Goal: Information Seeking & Learning: Learn about a topic

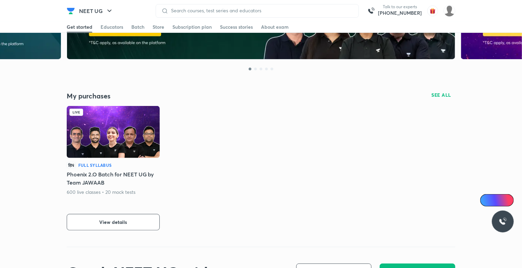
scroll to position [171, 0]
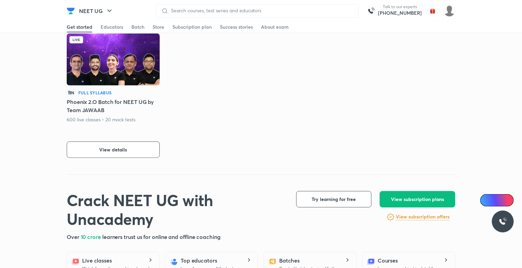
click at [135, 79] on img at bounding box center [113, 60] width 93 height 52
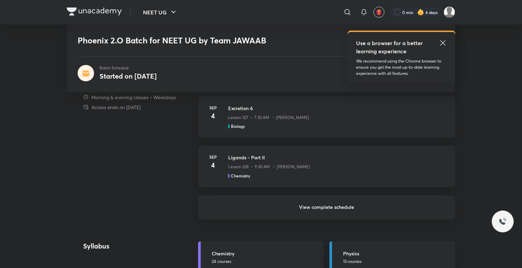
scroll to position [547, 0]
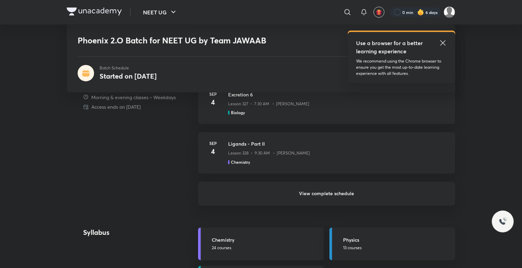
click at [319, 192] on h6 "View complete schedule" at bounding box center [326, 194] width 257 height 24
click at [319, 194] on h6 "View complete schedule" at bounding box center [326, 194] width 257 height 24
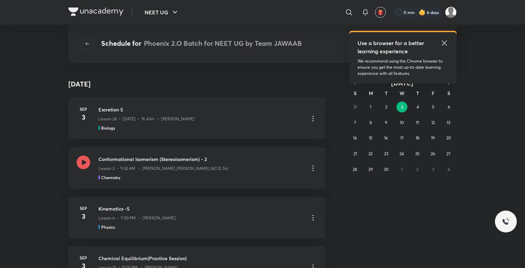
click at [445, 40] on icon at bounding box center [445, 43] width 8 height 8
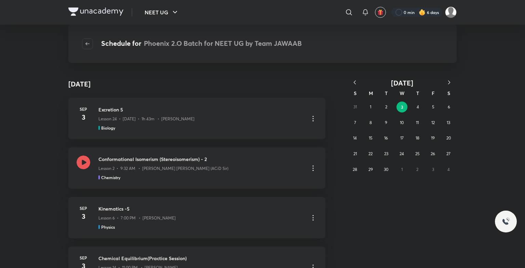
click at [356, 79] on icon "button" at bounding box center [355, 82] width 7 height 7
click at [401, 121] on button "6" at bounding box center [402, 122] width 11 height 11
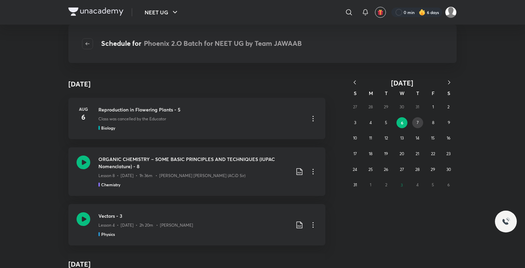
click at [419, 120] on abbr "7" at bounding box center [418, 122] width 2 height 5
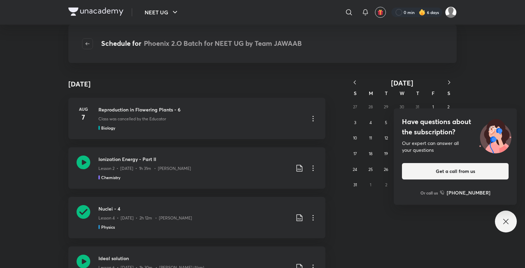
click at [509, 224] on icon at bounding box center [506, 222] width 8 height 8
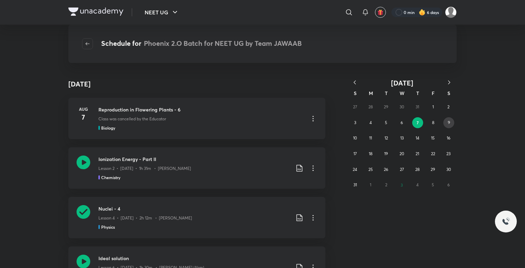
click at [448, 118] on button "9" at bounding box center [449, 122] width 11 height 11
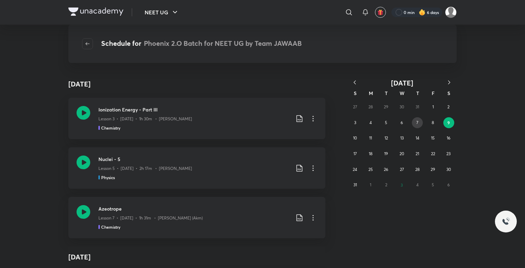
click at [420, 122] on button "7" at bounding box center [417, 122] width 11 height 11
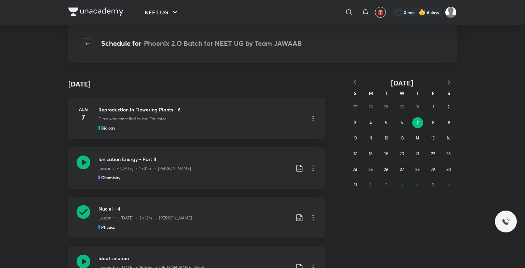
click at [79, 214] on icon at bounding box center [84, 212] width 14 height 14
click at [358, 125] on button "3" at bounding box center [355, 122] width 11 height 11
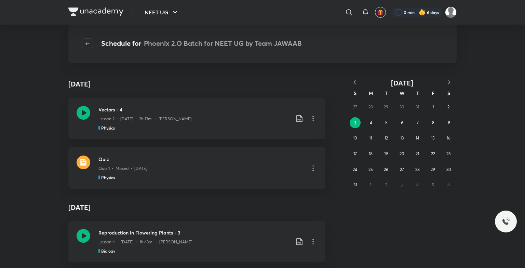
drag, startPoint x: 353, startPoint y: 80, endPoint x: 360, endPoint y: 88, distance: 11.0
click at [356, 82] on icon "button" at bounding box center [355, 82] width 7 height 7
click at [354, 166] on button "27" at bounding box center [355, 169] width 11 height 11
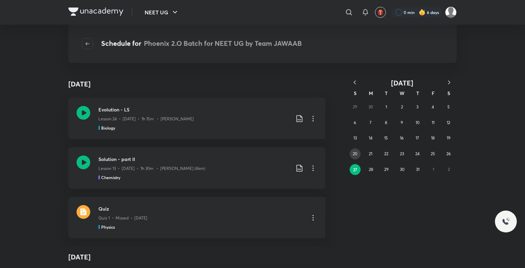
click at [354, 149] on button "20" at bounding box center [355, 153] width 11 height 11
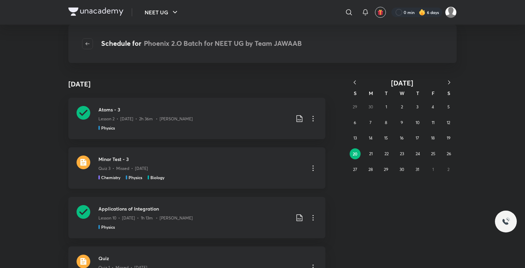
click at [91, 161] on div "Minor Test - 3 Quiz 3 • Missed • Jul 20 Chemistry Physics Biology" at bounding box center [196, 167] width 257 height 41
click at [350, 139] on button "13" at bounding box center [355, 138] width 11 height 11
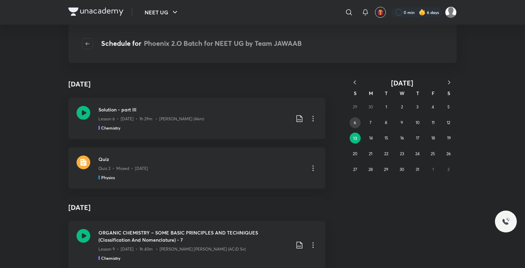
click at [354, 125] on button "6" at bounding box center [355, 122] width 11 height 11
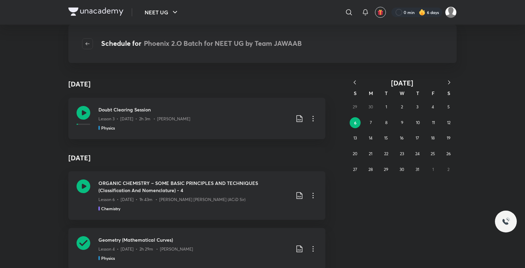
click at [356, 107] on div "29 30 1 2 3 4 5 6 7 8 9 10 11 12 13 14 15 16 17 18 19 20 21 22 23 24 25 26 27 2…" at bounding box center [402, 138] width 109 height 78
drag, startPoint x: 356, startPoint y: 107, endPoint x: 326, endPoint y: 114, distance: 30.6
click at [355, 83] on icon "button" at bounding box center [355, 82] width 7 height 7
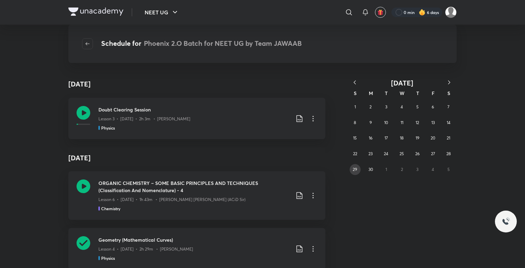
click at [355, 171] on abbr "29" at bounding box center [355, 169] width 4 height 5
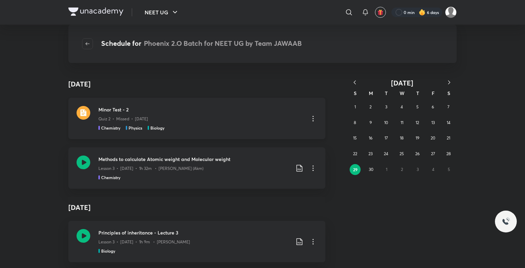
click at [241, 123] on div "Minor Test - 2 Quiz 2 • Missed • Jun 29 Chemistry Physics Biology" at bounding box center [201, 118] width 205 height 25
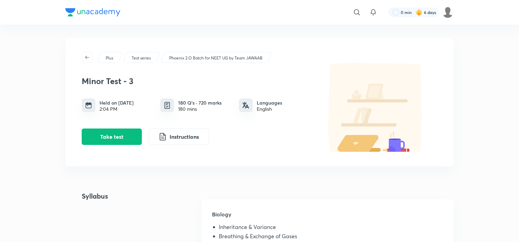
drag, startPoint x: 322, startPoint y: 131, endPoint x: 305, endPoint y: 150, distance: 25.0
drag, startPoint x: 305, startPoint y: 150, endPoint x: 203, endPoint y: 176, distance: 105.4
click at [203, 176] on div "Plus Test series Phoenix 2.O Batch for NEET UG by Team JAWAAB Minor Test - 3 He…" at bounding box center [259, 212] width 389 height 348
click at [168, 138] on button "Instructions" at bounding box center [179, 136] width 60 height 16
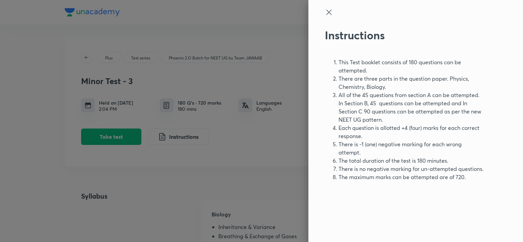
click at [327, 13] on icon at bounding box center [328, 12] width 5 height 5
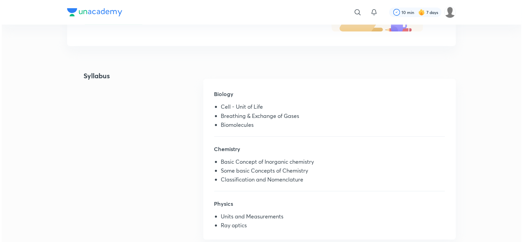
scroll to position [137, 0]
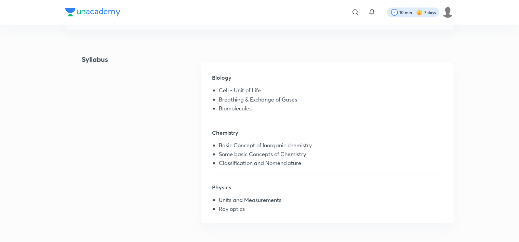
click at [426, 13] on div at bounding box center [413, 13] width 52 height 10
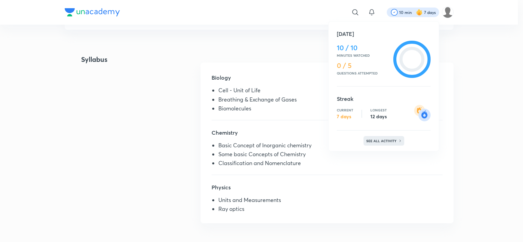
click at [395, 141] on p "See all activity" at bounding box center [382, 141] width 32 height 4
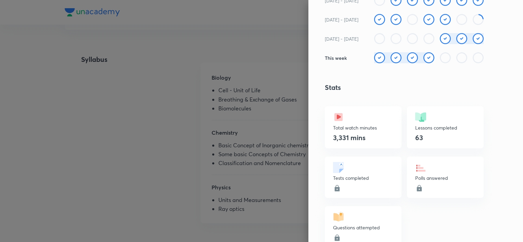
scroll to position [171, 0]
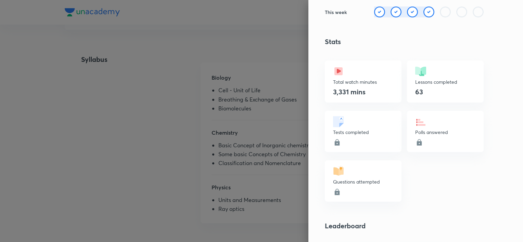
click at [335, 193] on icon at bounding box center [337, 192] width 5 height 6
click at [333, 191] on icon at bounding box center [337, 192] width 8 height 8
click at [347, 137] on div "Tests completed" at bounding box center [363, 131] width 77 height 41
drag, startPoint x: 346, startPoint y: 138, endPoint x: 337, endPoint y: 143, distance: 10.9
click at [337, 143] on div "Tests completed" at bounding box center [363, 131] width 77 height 41
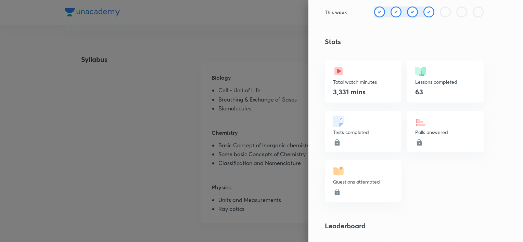
click at [336, 144] on div "Tests completed" at bounding box center [363, 131] width 77 height 41
click at [407, 141] on div "Polls answered" at bounding box center [445, 131] width 77 height 41
click at [417, 143] on icon at bounding box center [419, 142] width 5 height 6
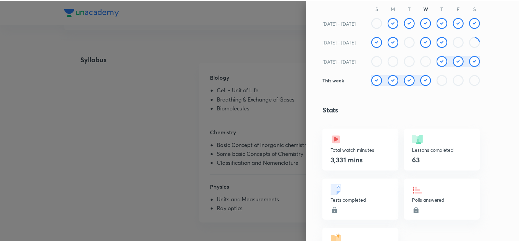
scroll to position [0, 0]
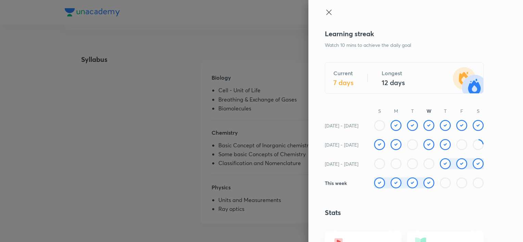
click at [325, 11] on icon at bounding box center [329, 12] width 8 height 8
